Goal: Information Seeking & Learning: Check status

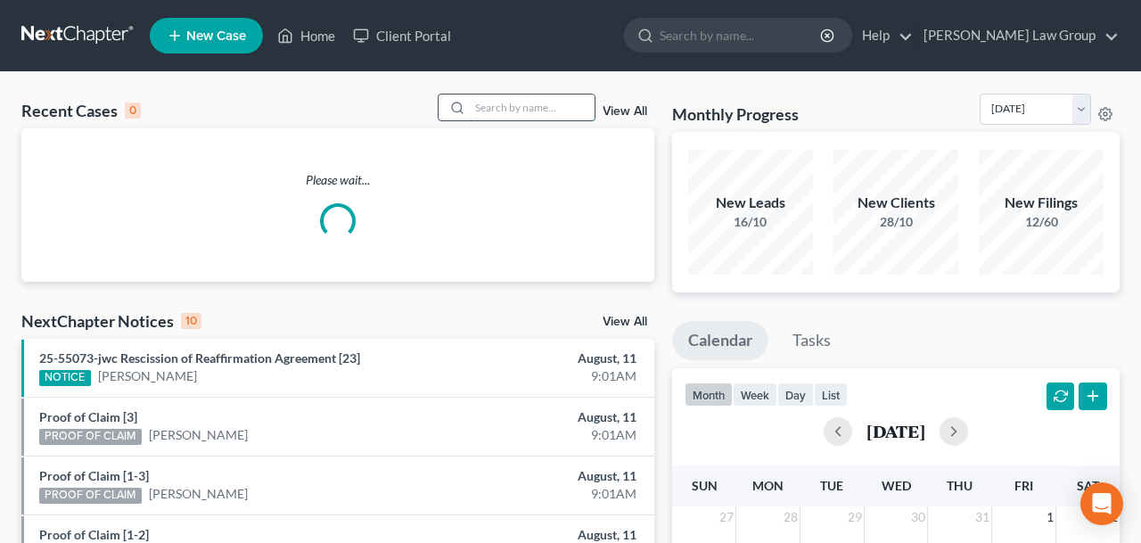
click at [523, 110] on input "search" at bounding box center [532, 107] width 125 height 26
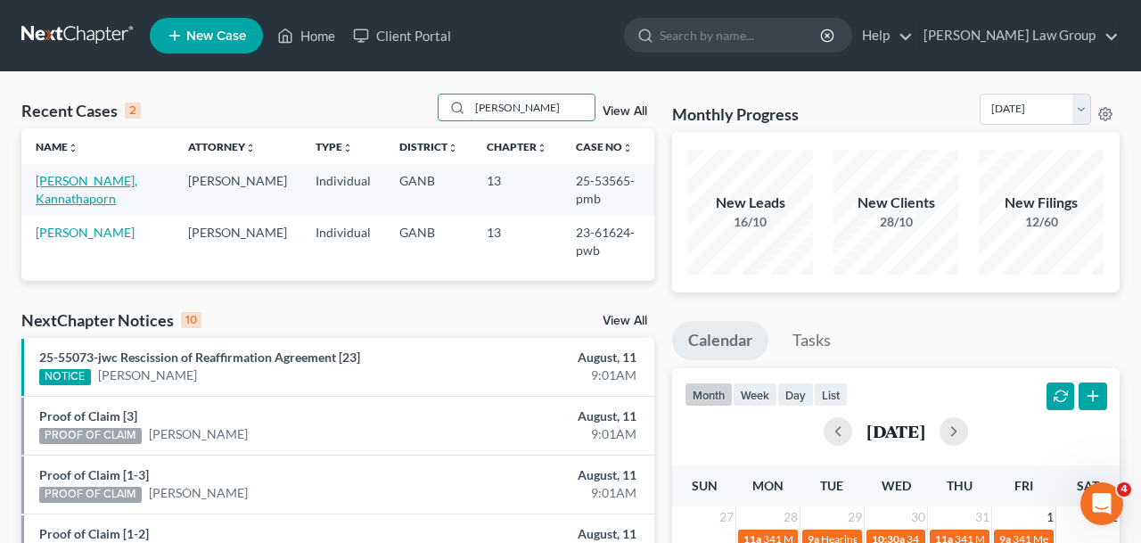
type input "[PERSON_NAME]"
click at [84, 180] on link "[PERSON_NAME], Kannathaporn" at bounding box center [87, 189] width 102 height 33
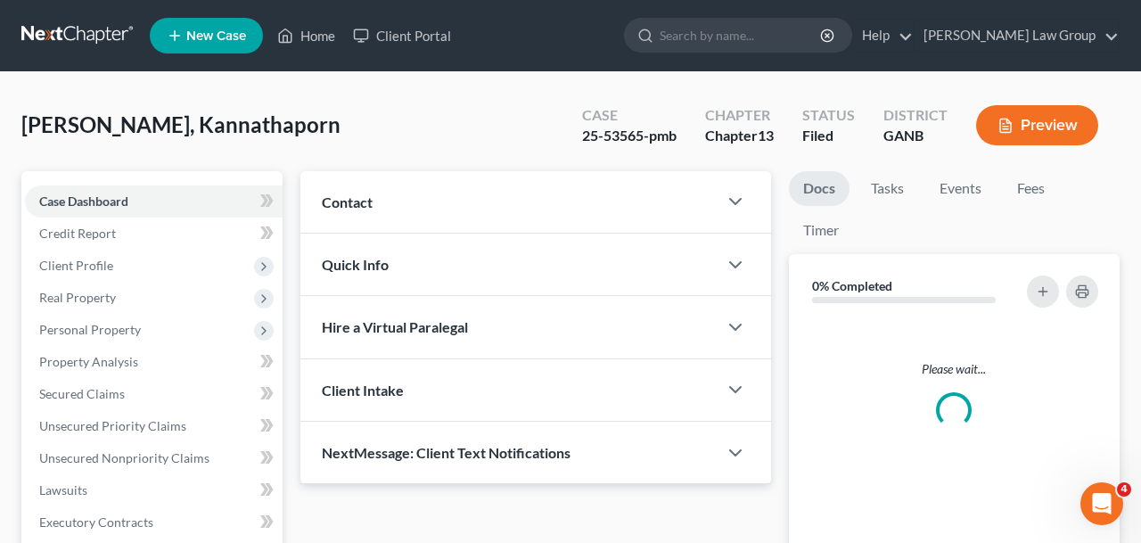
scroll to position [589, 0]
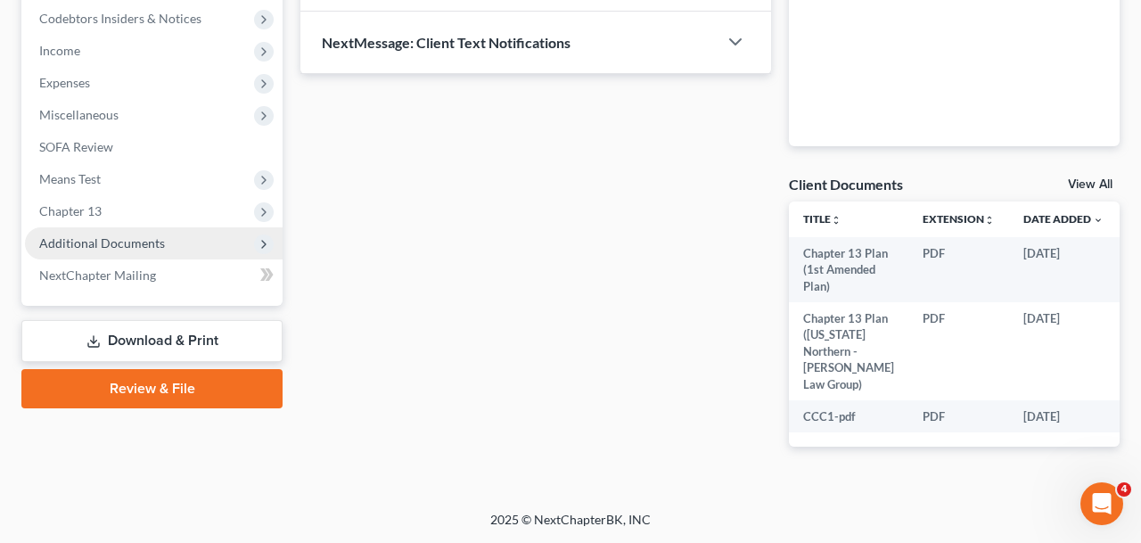
click at [150, 227] on span "Additional Documents" at bounding box center [154, 243] width 258 height 32
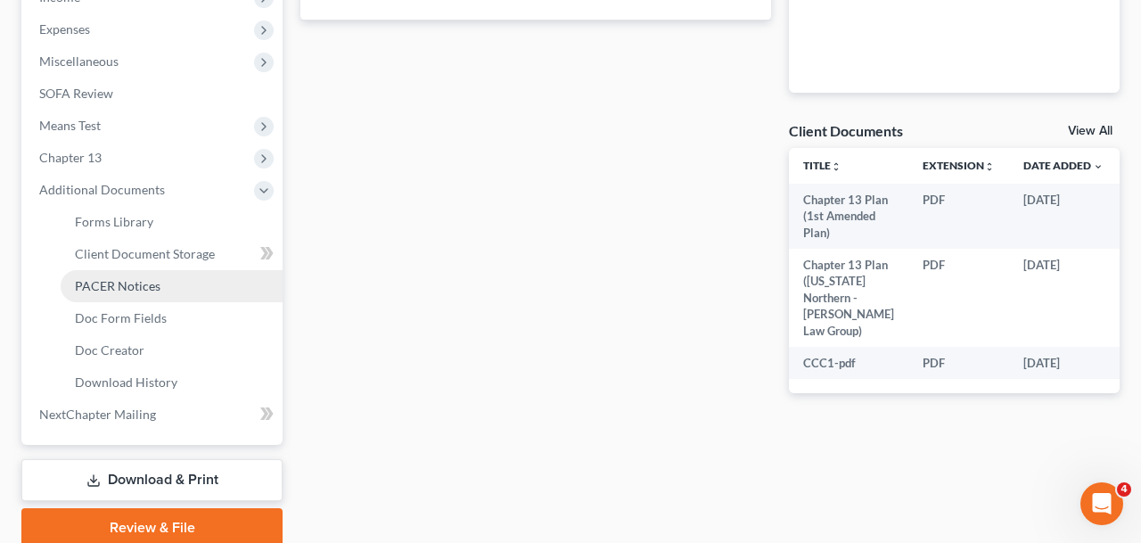
click at [152, 283] on span "PACER Notices" at bounding box center [118, 285] width 86 height 15
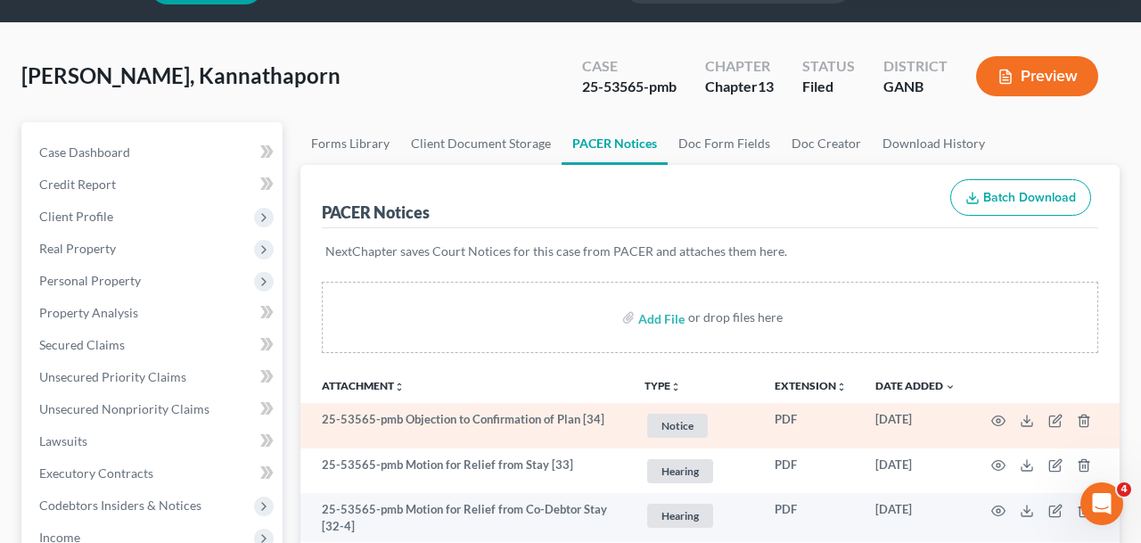
scroll to position [75, 0]
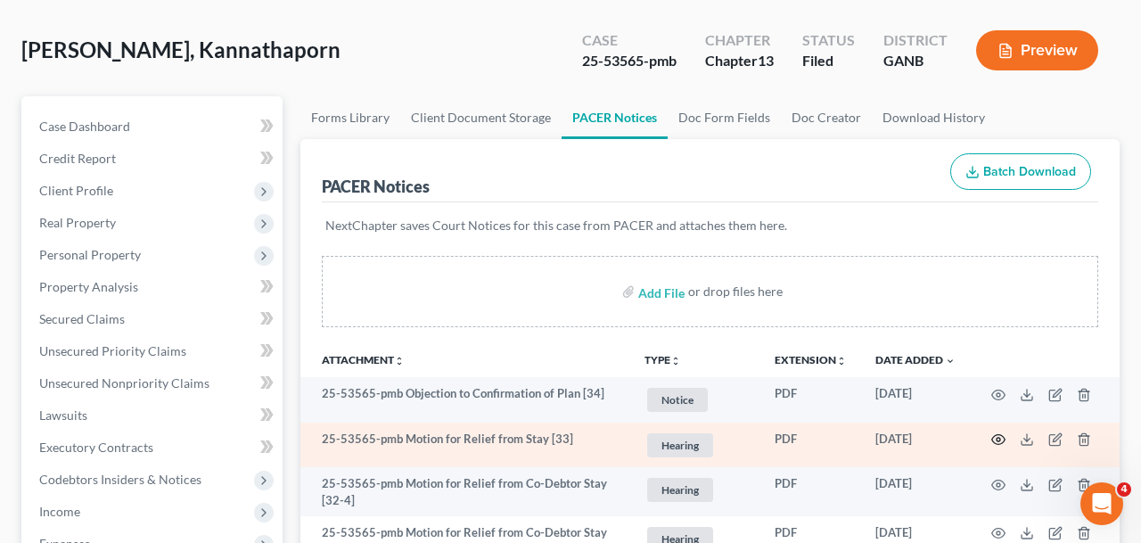
click at [997, 444] on icon "button" at bounding box center [998, 440] width 13 height 10
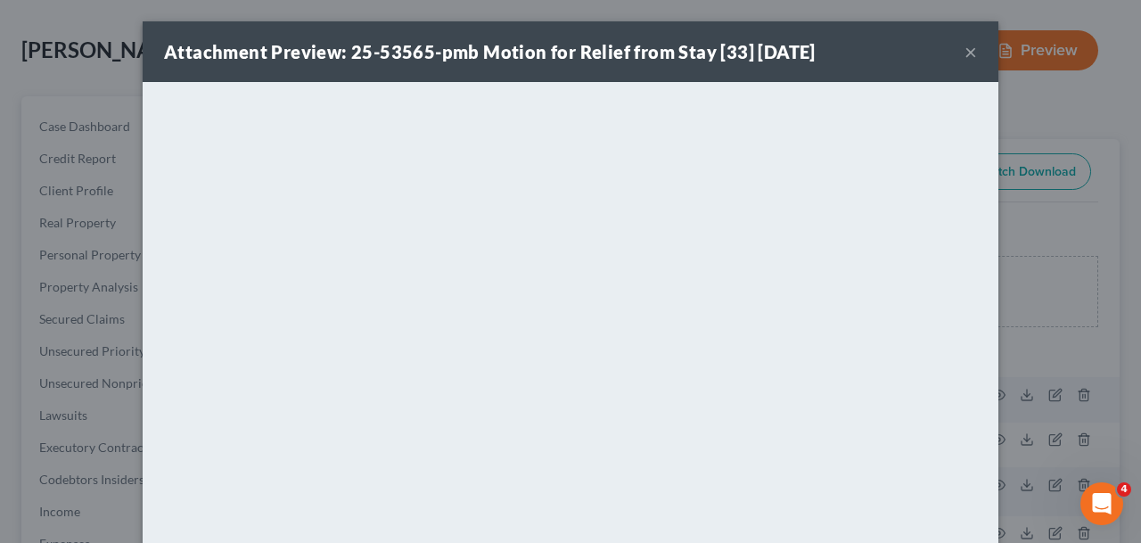
click at [970, 55] on button "×" at bounding box center [970, 51] width 12 height 21
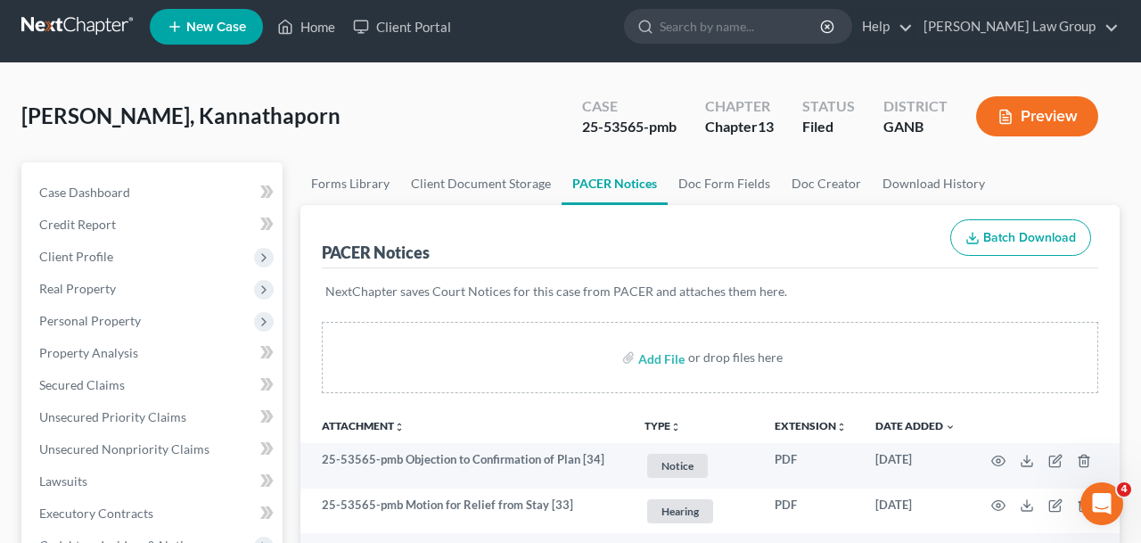
scroll to position [0, 0]
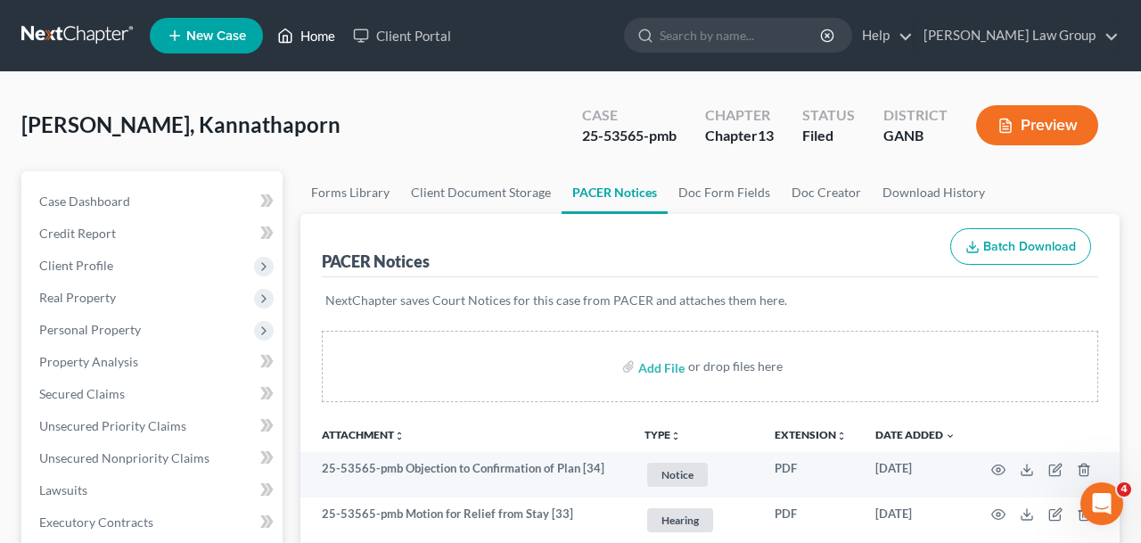
click at [302, 35] on link "Home" at bounding box center [306, 36] width 76 height 32
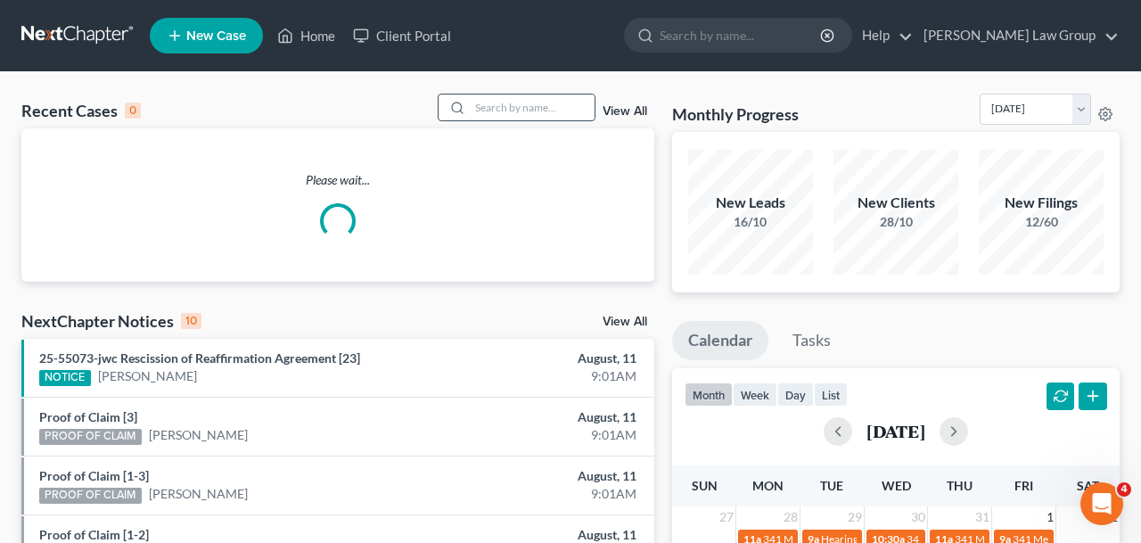
click at [539, 103] on input "search" at bounding box center [532, 107] width 125 height 26
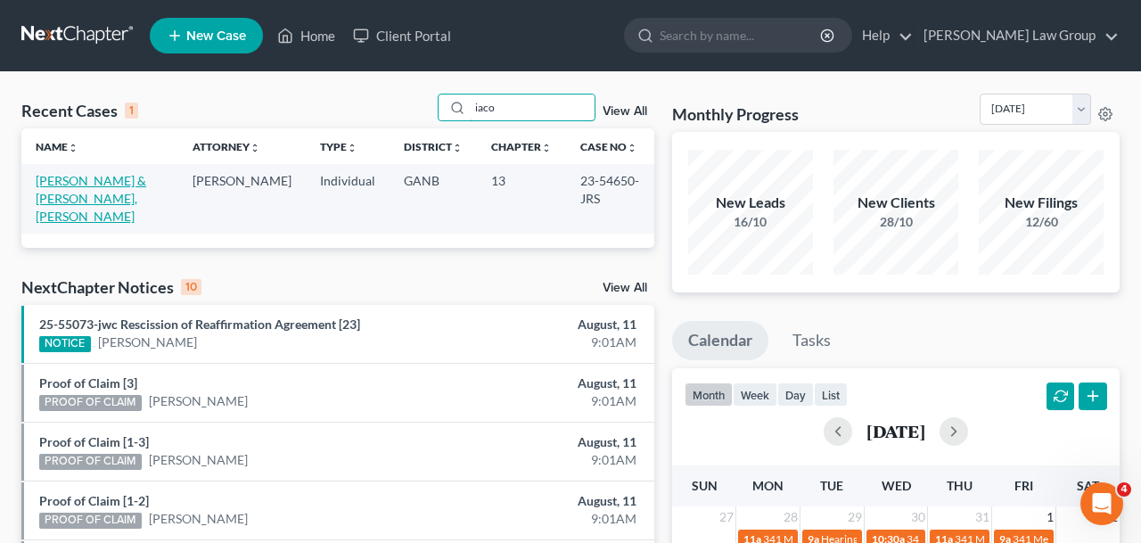
type input "iaco"
click at [92, 188] on link "[PERSON_NAME] & [PERSON_NAME], [PERSON_NAME]" at bounding box center [91, 198] width 111 height 51
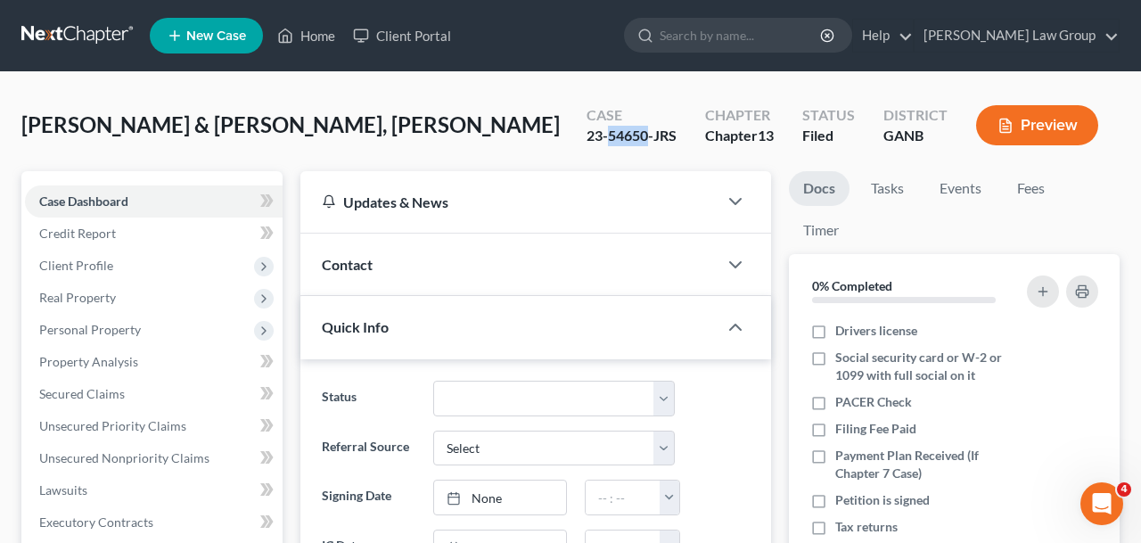
drag, startPoint x: 646, startPoint y: 132, endPoint x: 610, endPoint y: 132, distance: 36.5
click at [610, 132] on div "23-54650-JRS" at bounding box center [631, 136] width 90 height 20
copy div "54650"
click at [313, 42] on link "Home" at bounding box center [306, 36] width 76 height 32
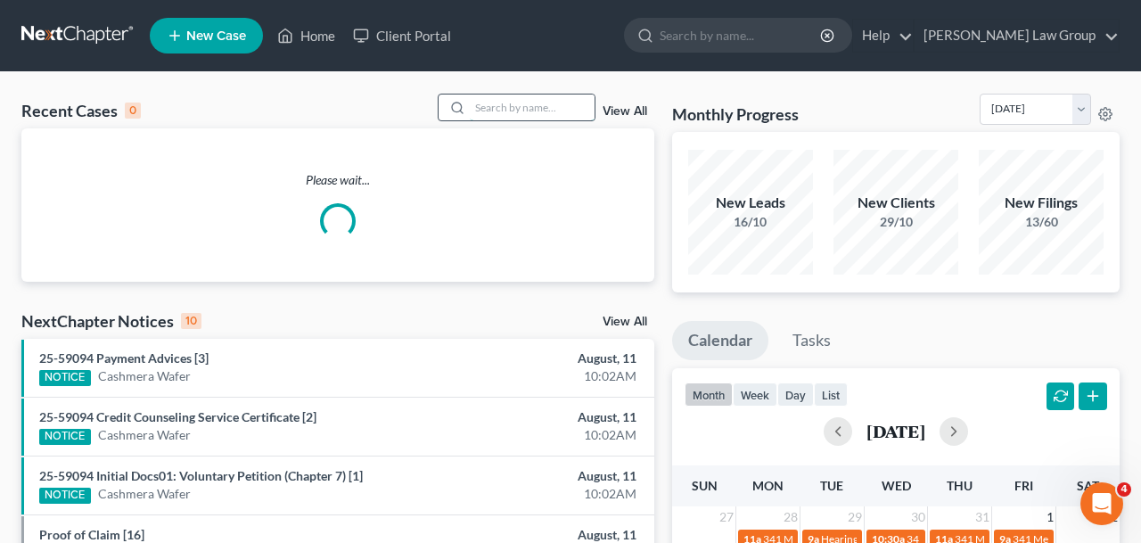
click at [488, 111] on input "search" at bounding box center [532, 107] width 125 height 26
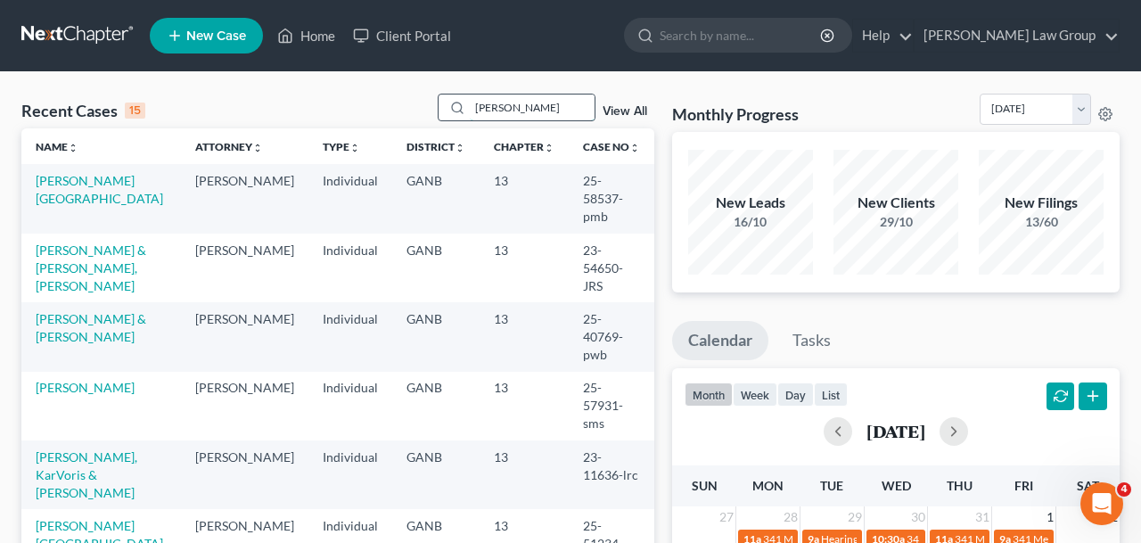
type input "[PERSON_NAME]"
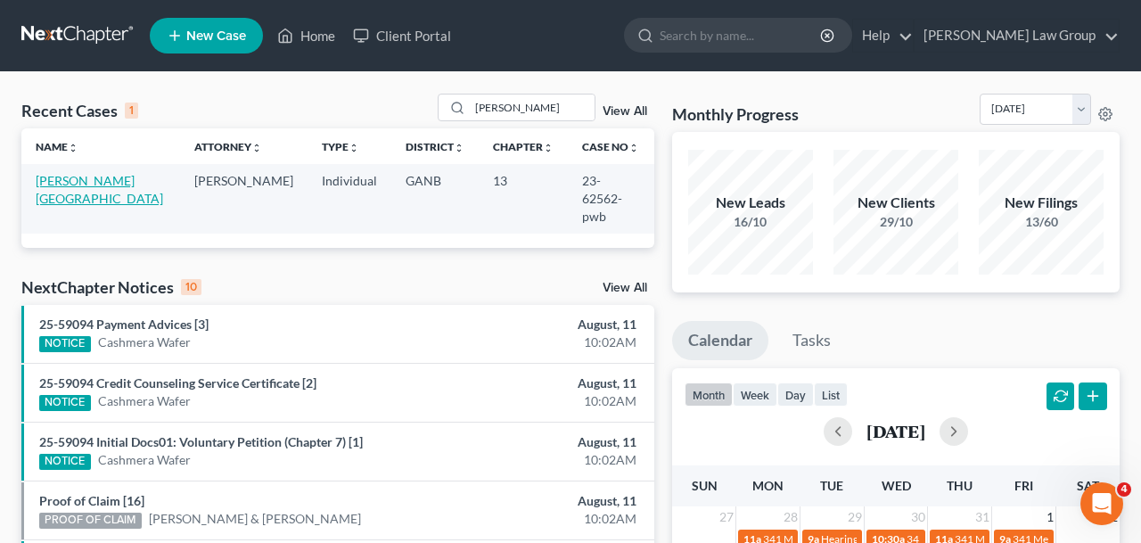
click at [82, 183] on link "[PERSON_NAME][GEOGRAPHIC_DATA]" at bounding box center [99, 189] width 127 height 33
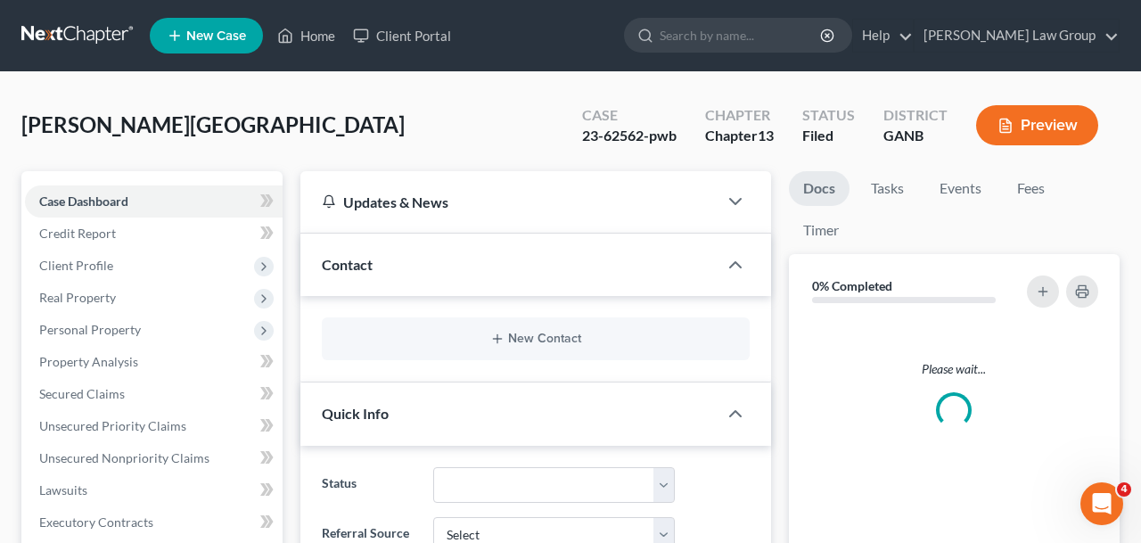
scroll to position [438, 0]
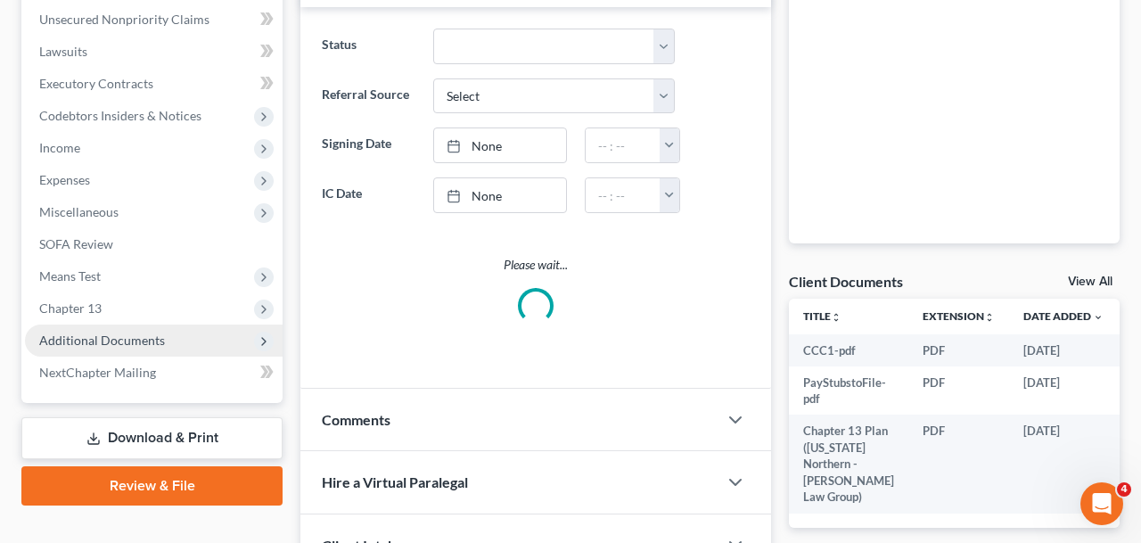
click at [153, 345] on span "Additional Documents" at bounding box center [102, 339] width 126 height 15
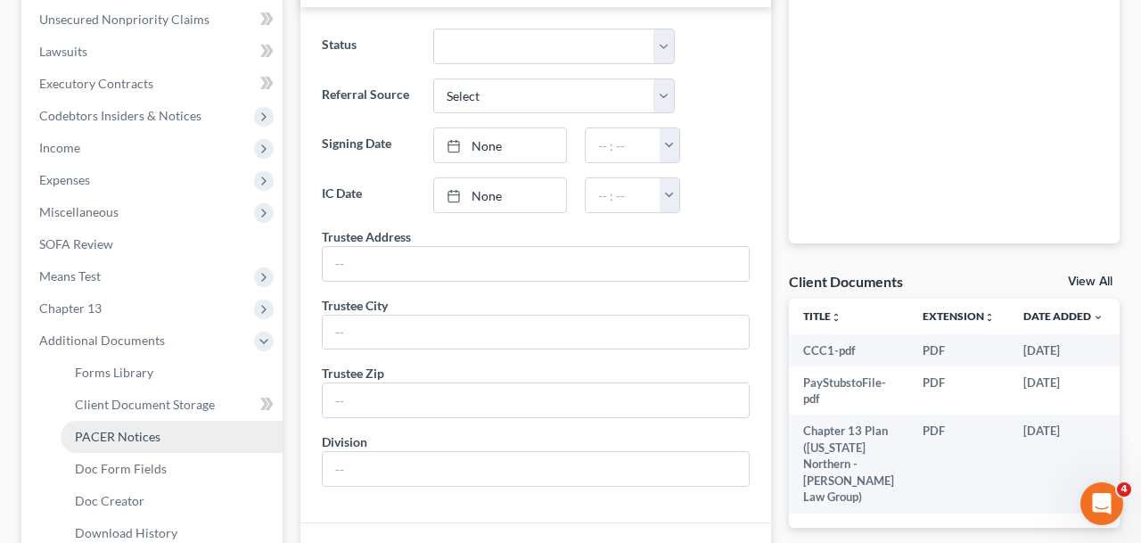
click at [167, 438] on link "PACER Notices" at bounding box center [172, 437] width 222 height 32
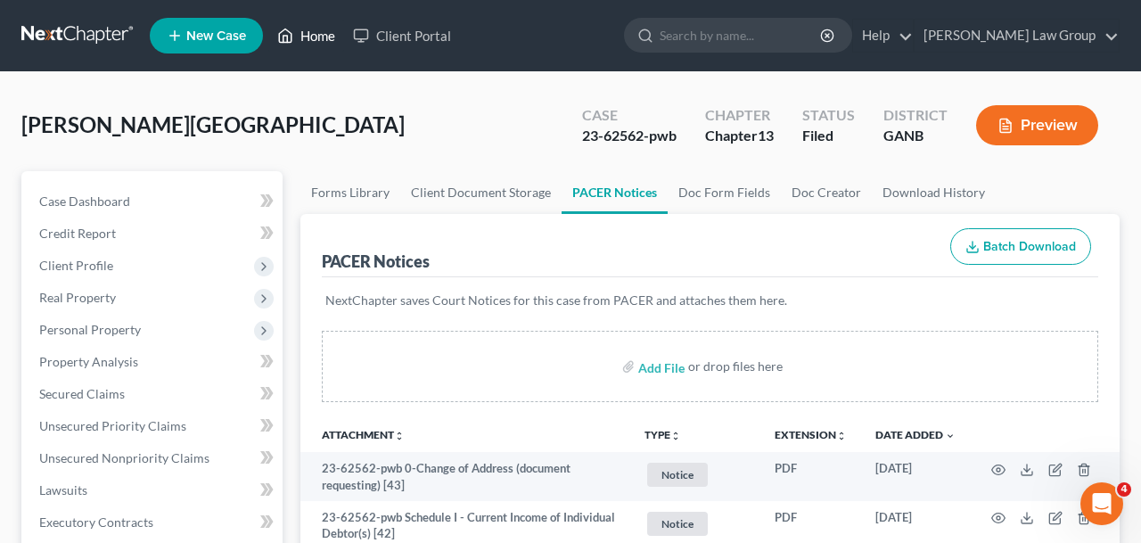
click at [338, 47] on link "Home" at bounding box center [306, 36] width 76 height 32
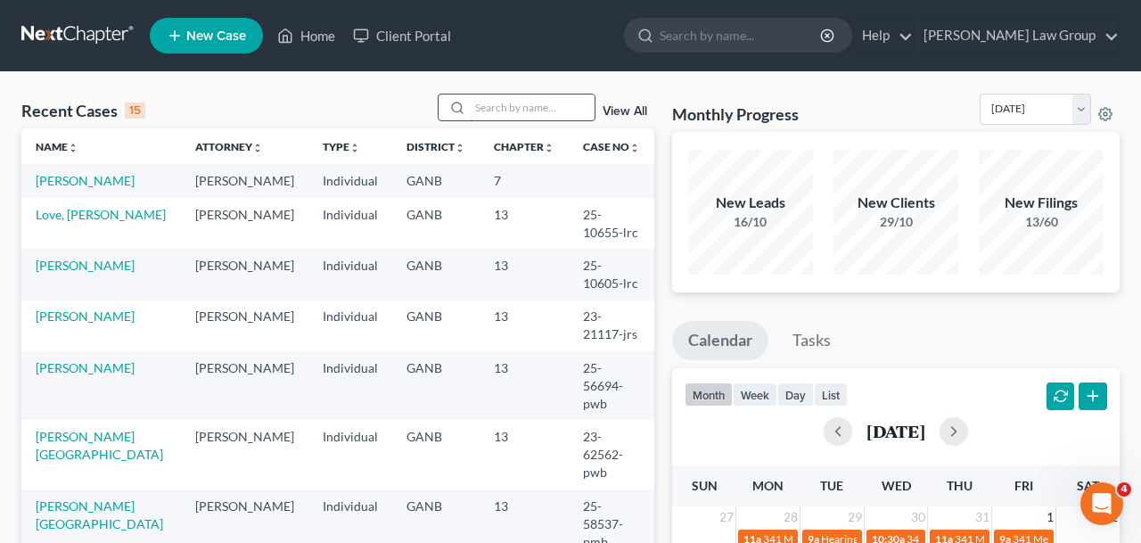
click at [579, 111] on input "search" at bounding box center [532, 107] width 125 height 26
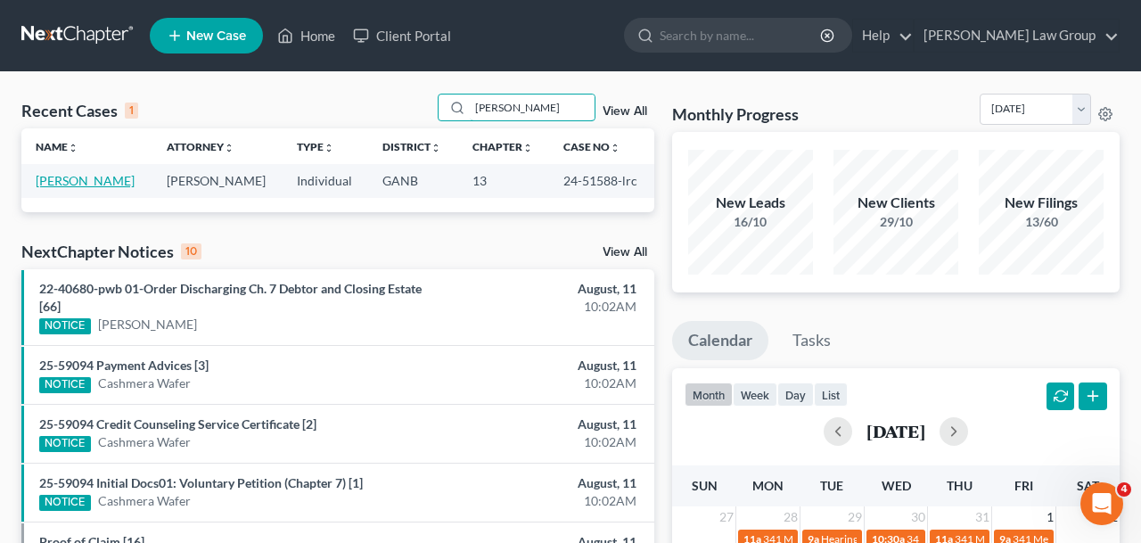
type input "[PERSON_NAME]"
click at [97, 179] on link "[PERSON_NAME]" at bounding box center [85, 180] width 99 height 15
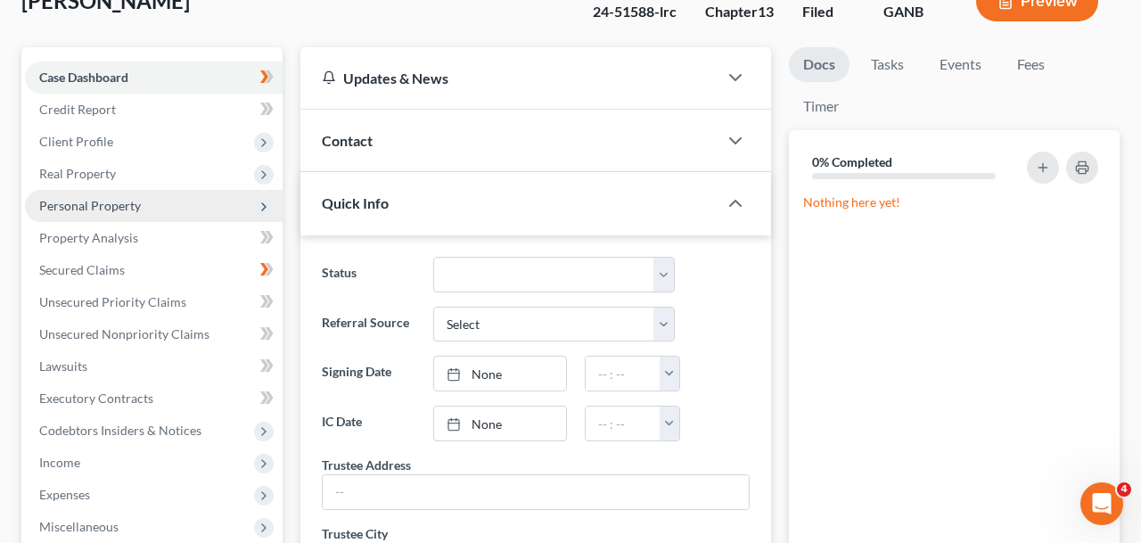
scroll to position [270, 0]
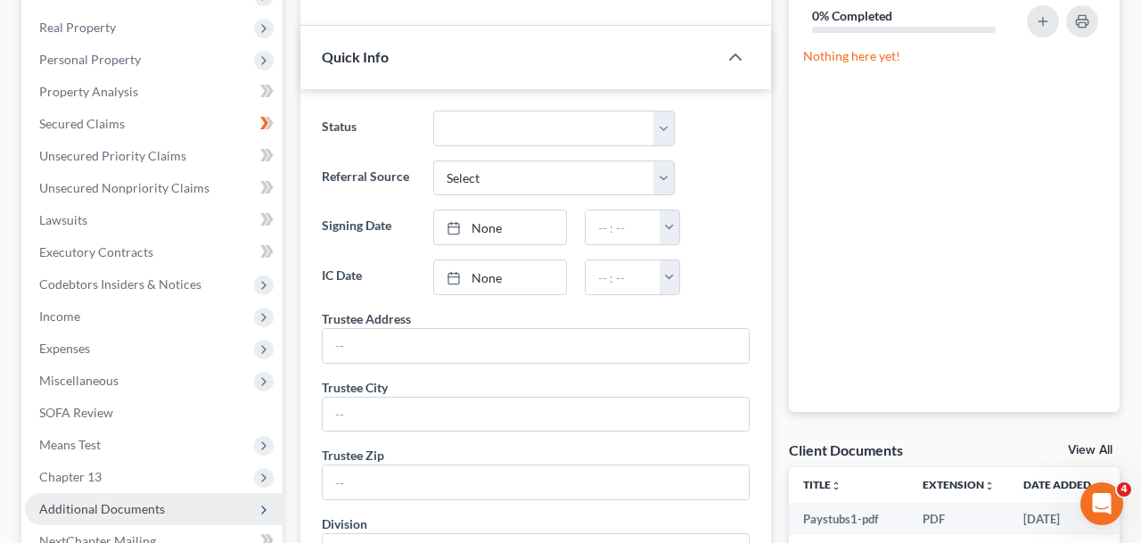
click at [139, 512] on span "Additional Documents" at bounding box center [102, 508] width 126 height 15
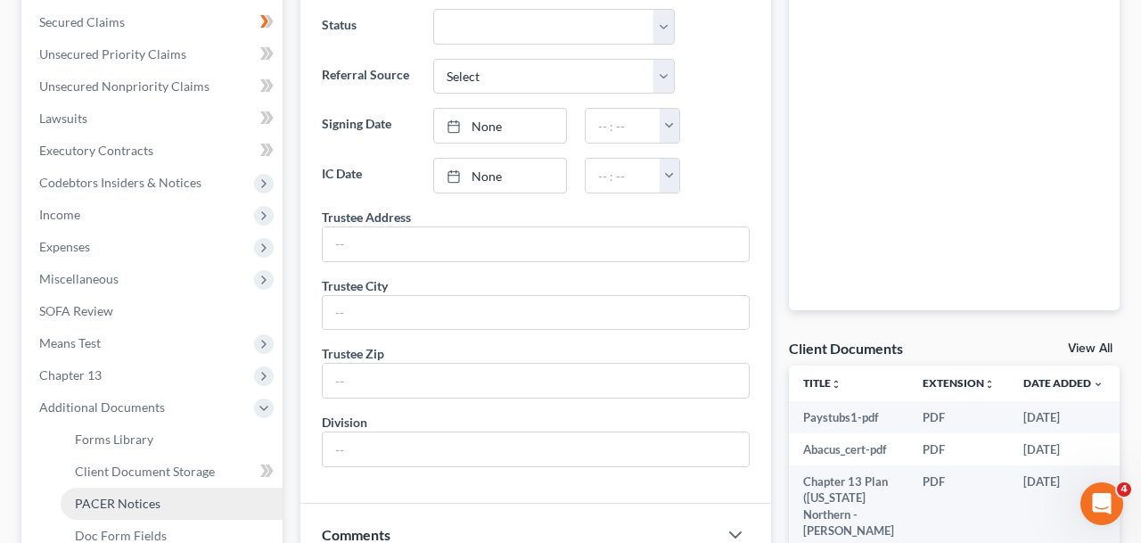
click at [201, 498] on link "PACER Notices" at bounding box center [172, 503] width 222 height 32
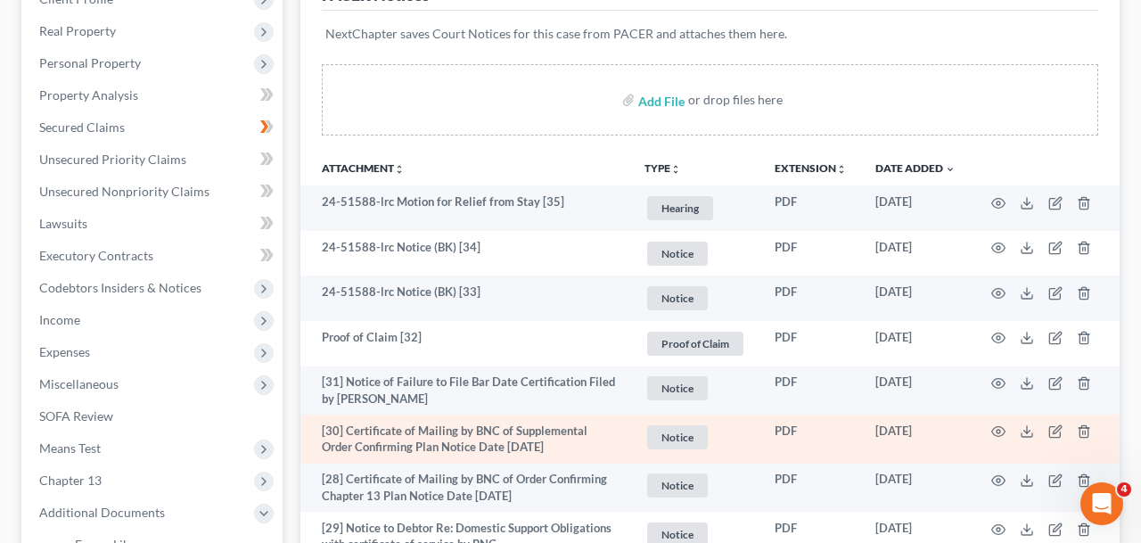
scroll to position [268, 0]
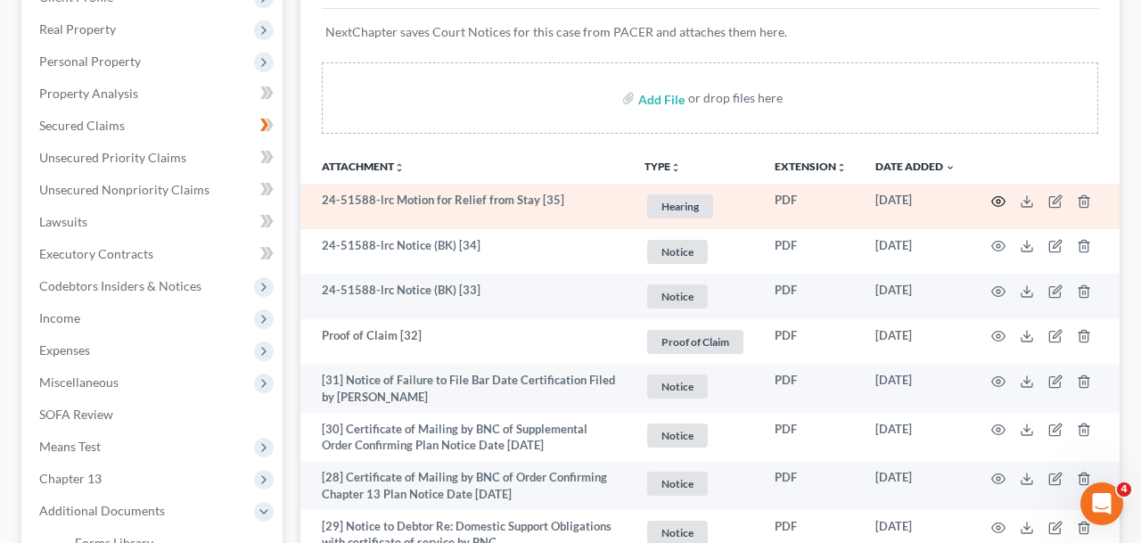
click at [997, 197] on icon "button" at bounding box center [998, 201] width 14 height 14
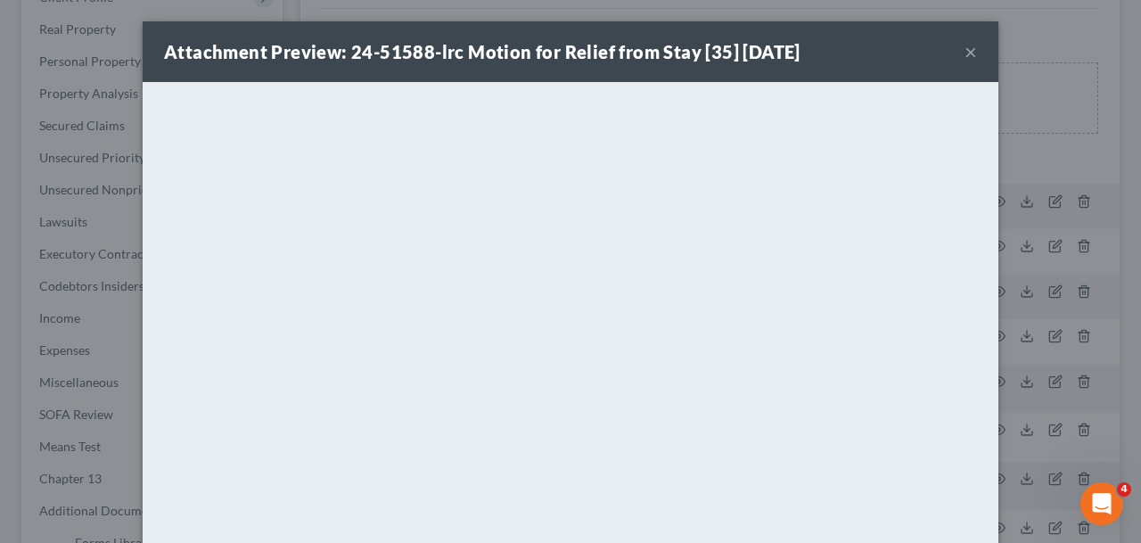
click at [967, 52] on button "×" at bounding box center [970, 51] width 12 height 21
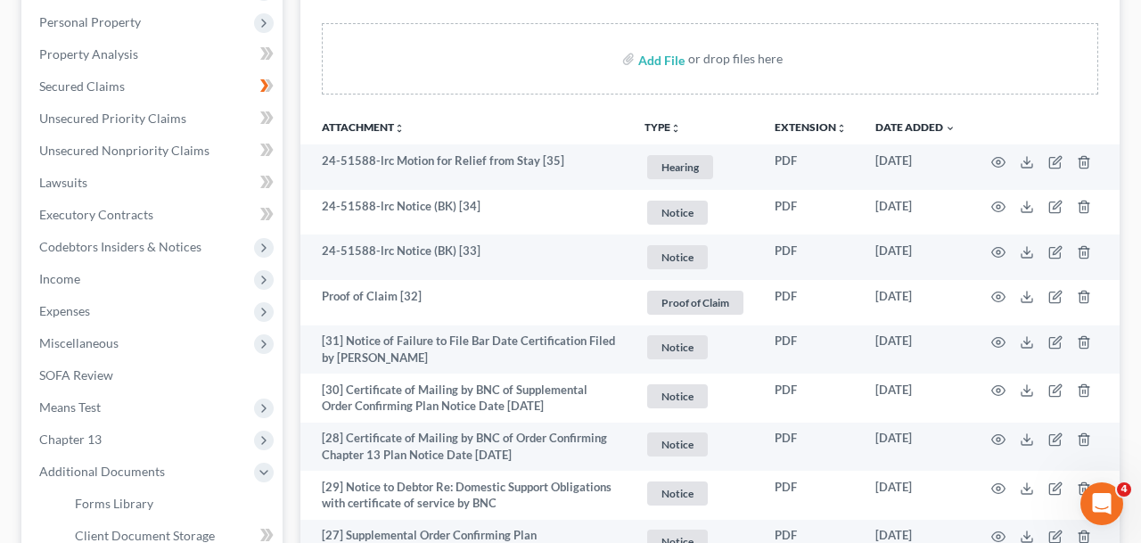
scroll to position [0, 0]
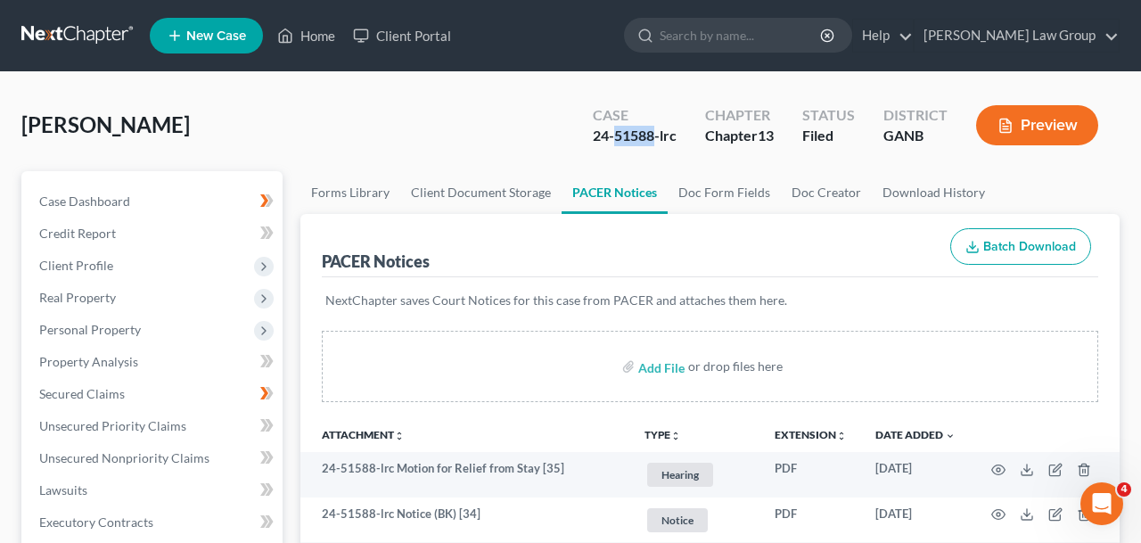
drag, startPoint x: 655, startPoint y: 140, endPoint x: 612, endPoint y: 140, distance: 42.8
click at [612, 140] on div "24-51588-lrc" at bounding box center [635, 136] width 84 height 20
copy div "51588"
